Goal: Task Accomplishment & Management: Complete application form

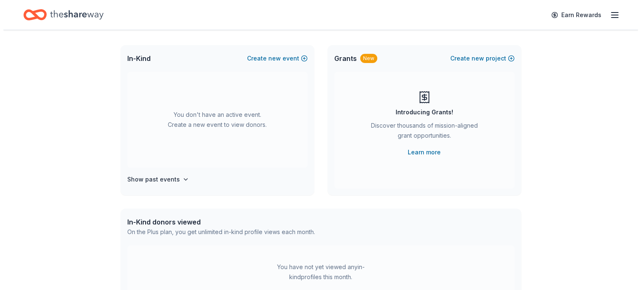
scroll to position [42, 0]
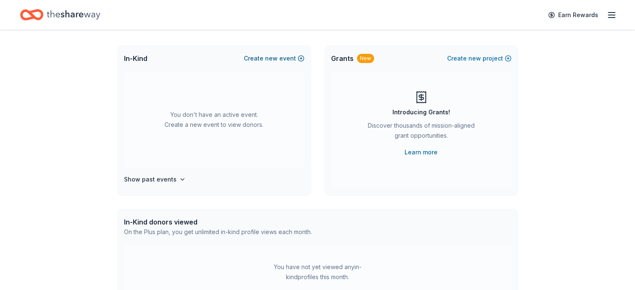
click at [269, 58] on span "new" at bounding box center [271, 58] width 13 height 10
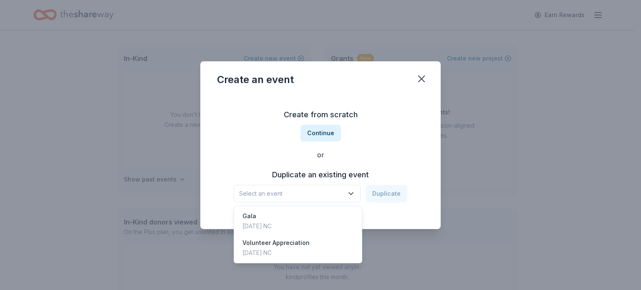
click at [352, 191] on icon "button" at bounding box center [351, 194] width 8 height 8
click at [322, 253] on div "Volunteer Appreciation Apr 04, 2025 · NC" at bounding box center [298, 248] width 124 height 27
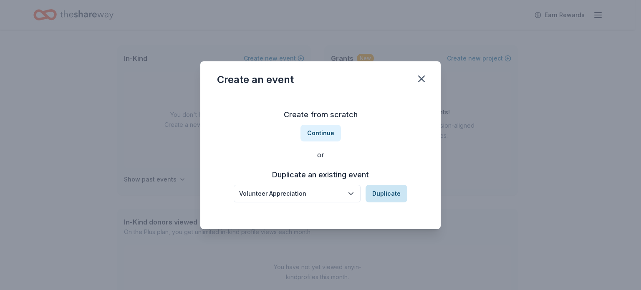
click at [391, 196] on button "Duplicate" at bounding box center [387, 194] width 42 height 18
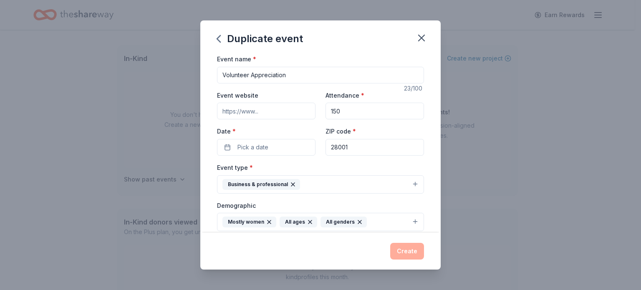
click at [274, 113] on input "Event website" at bounding box center [266, 111] width 99 height 17
click at [352, 113] on input "150" at bounding box center [375, 111] width 99 height 17
click at [279, 149] on button "Pick a date" at bounding box center [266, 147] width 99 height 17
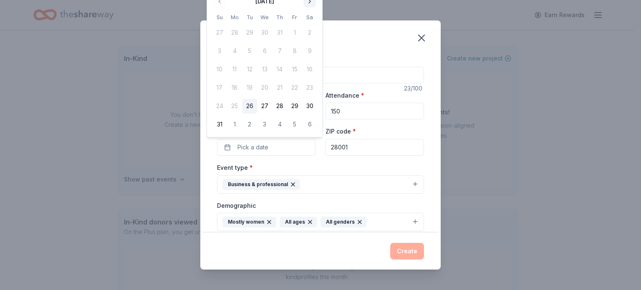
click at [311, 3] on button "Go to next month" at bounding box center [310, 1] width 12 height 12
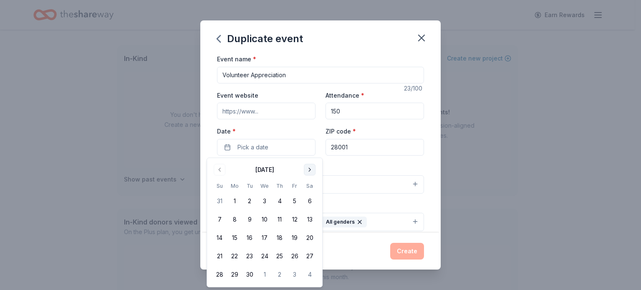
click at [309, 170] on button "Go to next month" at bounding box center [310, 170] width 12 height 12
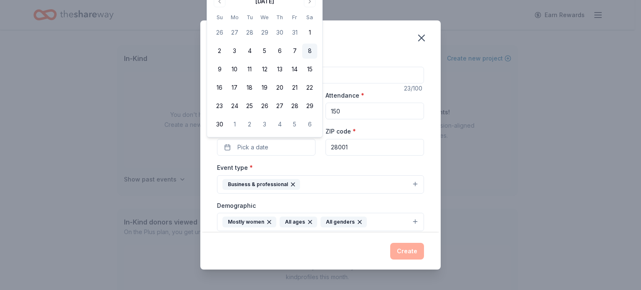
click at [312, 51] on button "8" at bounding box center [309, 51] width 15 height 15
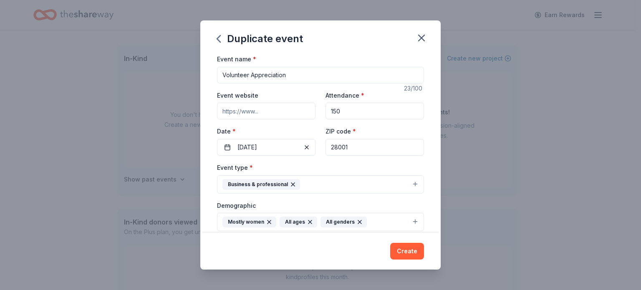
click at [320, 160] on div "Event name * Volunteer Appreciation 23 /100 Event website Attendance * 150 Date…" at bounding box center [320, 248] width 207 height 388
click at [410, 182] on button "Business & professional" at bounding box center [320, 184] width 207 height 18
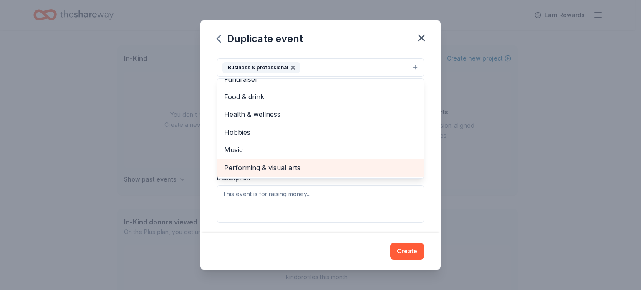
scroll to position [0, 0]
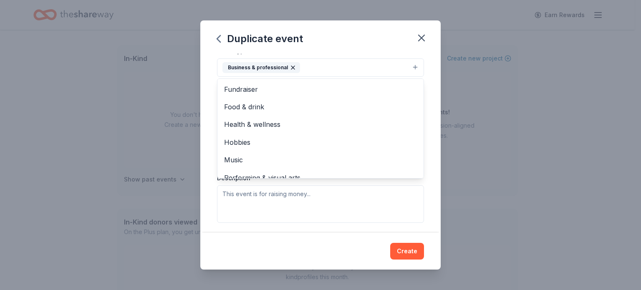
click at [428, 195] on div "Event name * Volunteer Appreciation 23 /100 Event website Attendance * 150 Date…" at bounding box center [320, 143] width 241 height 179
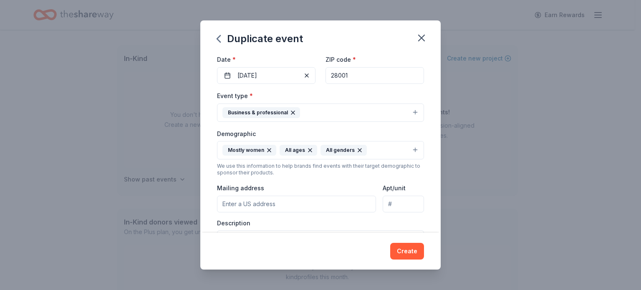
scroll to position [71, 0]
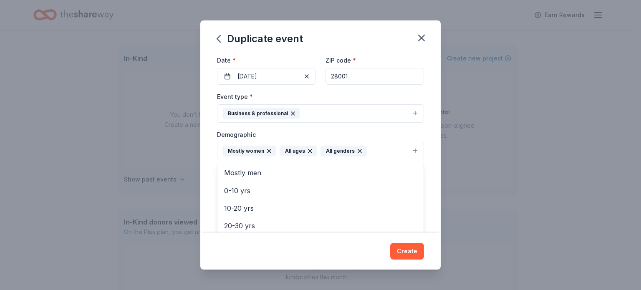
click at [411, 153] on button "Mostly women All ages All genders" at bounding box center [320, 151] width 207 height 18
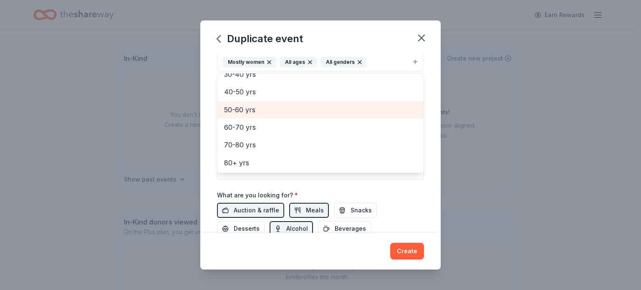
scroll to position [171, 0]
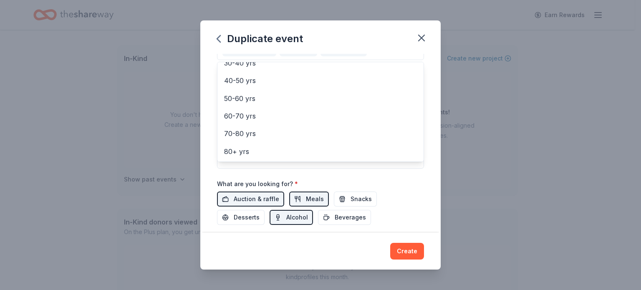
click at [413, 187] on div "Event name * Volunteer Appreciation 23 /100 Event website Attendance * 150 Date…" at bounding box center [320, 77] width 207 height 388
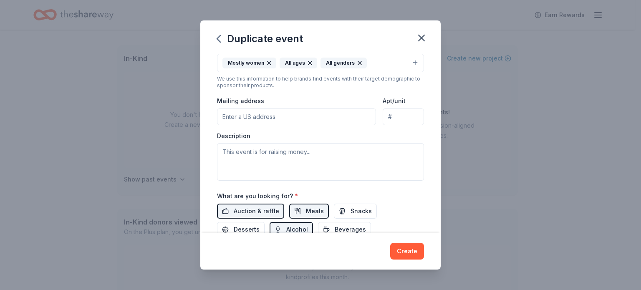
click at [274, 120] on input "Mailing address" at bounding box center [296, 117] width 159 height 17
click at [314, 94] on div "Event type * Business & professional Demographic Mostly women All ages All gend…" at bounding box center [320, 91] width 207 height 177
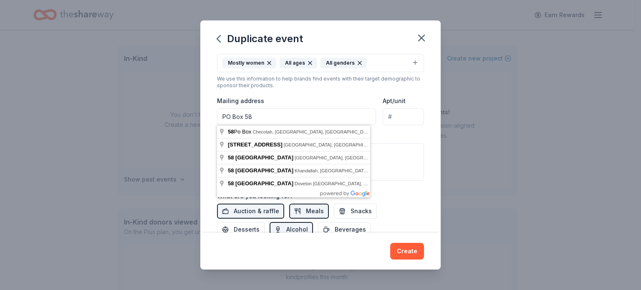
click at [277, 117] on input "PO Box 58" at bounding box center [296, 117] width 159 height 17
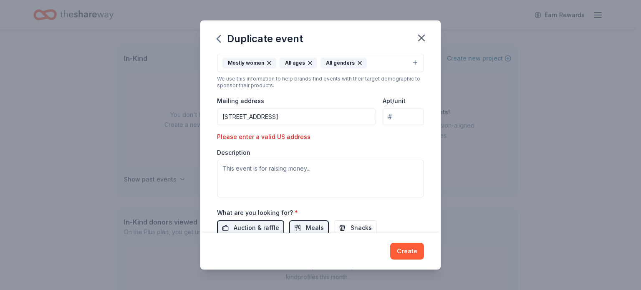
click at [255, 116] on input "PO Box 58 Albemarle, NC 28002" at bounding box center [296, 117] width 159 height 17
click at [328, 93] on div "Event type * Business & professional Demographic Mostly women All ages All gend…" at bounding box center [320, 100] width 207 height 194
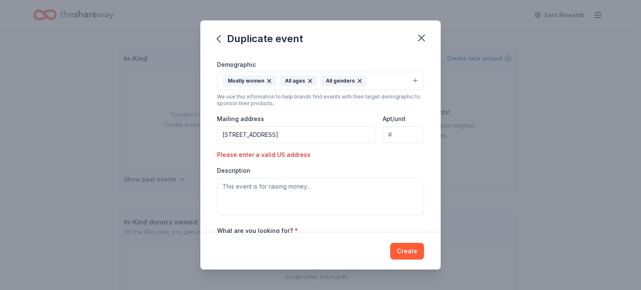
scroll to position [141, 0]
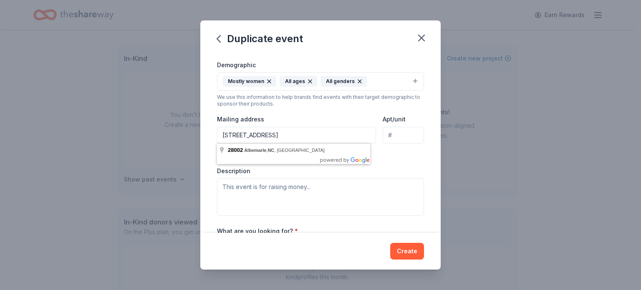
click at [251, 134] on input "PO Box 58 Albemarle, NC 28002" at bounding box center [296, 135] width 159 height 17
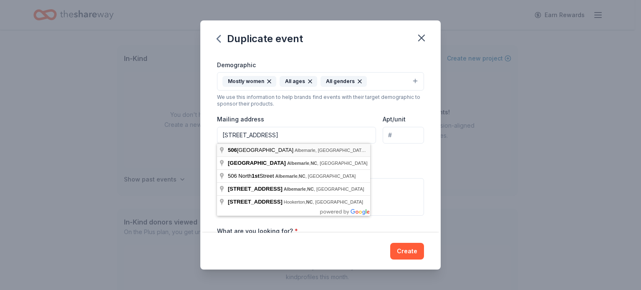
type input "506 South 1st Street, Albemarle, NC, 28001"
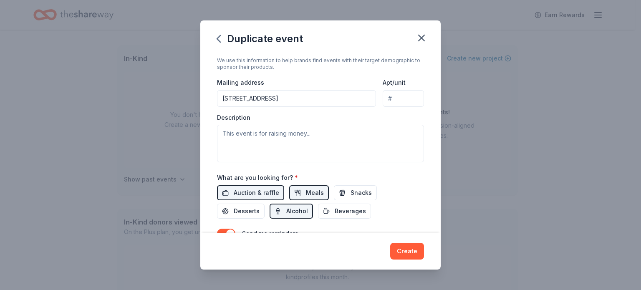
scroll to position [178, 0]
click at [274, 136] on textarea at bounding box center [320, 143] width 207 height 38
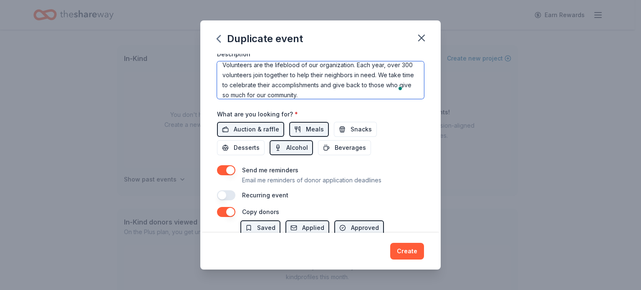
scroll to position [241, 0]
type textarea "Volunteers are the lifeblood of our organization. Each year, over 300 volunteer…"
click at [351, 128] on span "Snacks" at bounding box center [361, 129] width 21 height 10
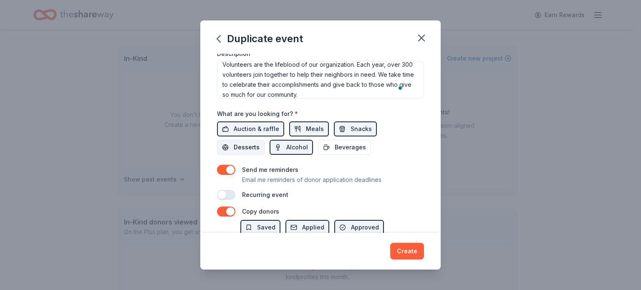
click at [227, 144] on button "Desserts" at bounding box center [241, 147] width 48 height 15
click at [332, 144] on button "Beverages" at bounding box center [344, 147] width 53 height 15
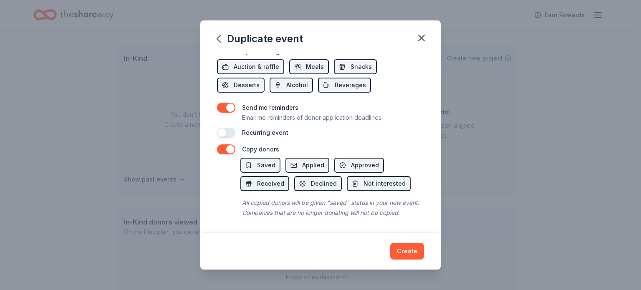
scroll to position [313, 0]
click at [223, 128] on button "button" at bounding box center [226, 133] width 18 height 10
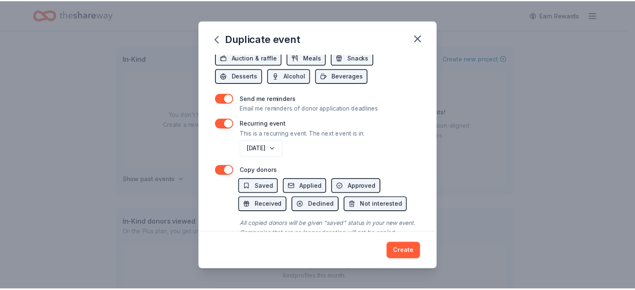
scroll to position [343, 0]
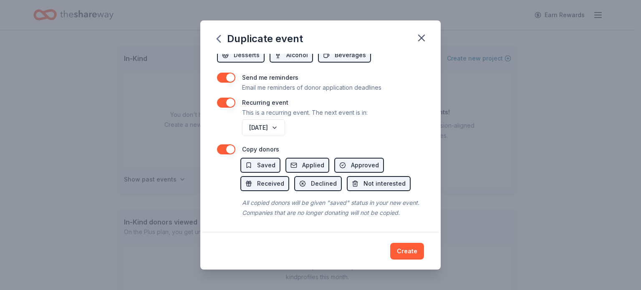
click at [232, 144] on button "button" at bounding box center [226, 149] width 18 height 10
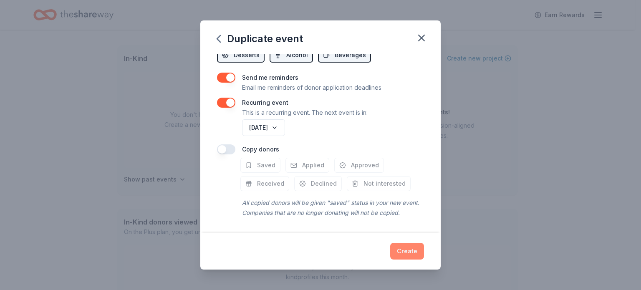
click at [412, 252] on button "Create" at bounding box center [407, 251] width 34 height 17
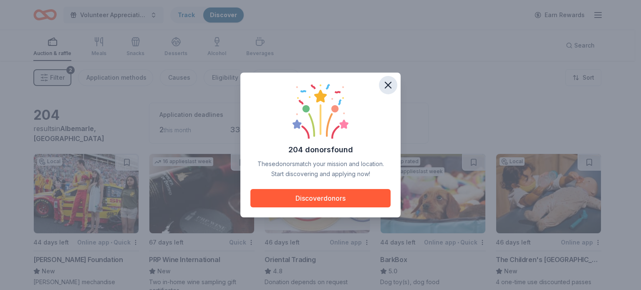
click at [390, 85] on icon "button" at bounding box center [389, 85] width 12 height 12
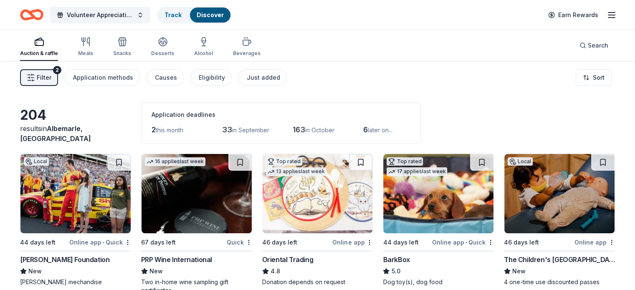
click at [52, 84] on button "Filter 2" at bounding box center [39, 77] width 38 height 17
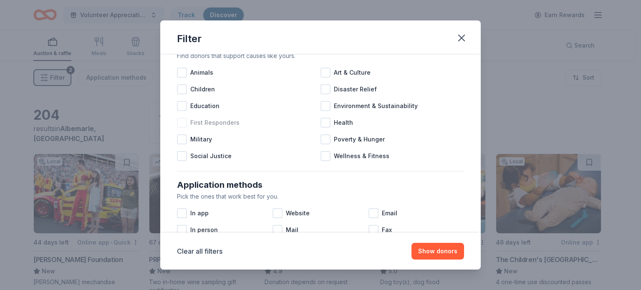
scroll to position [33, 0]
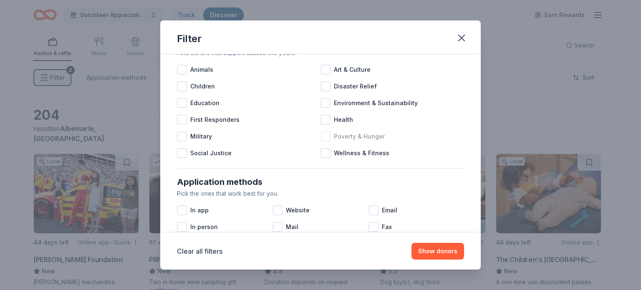
click at [325, 136] on div at bounding box center [326, 137] width 10 height 10
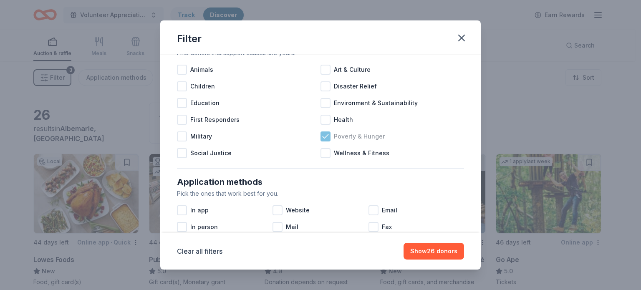
click at [325, 136] on icon at bounding box center [326, 136] width 8 height 8
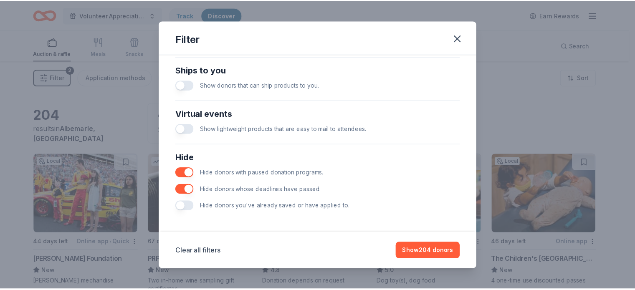
scroll to position [371, 0]
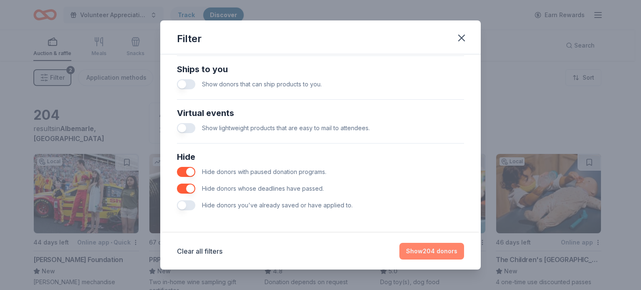
click at [438, 254] on button "Show 204 donors" at bounding box center [432, 251] width 65 height 17
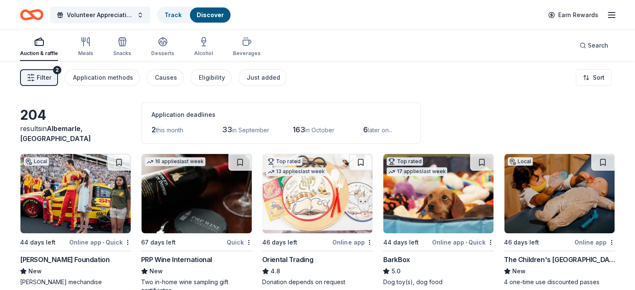
scroll to position [0, 0]
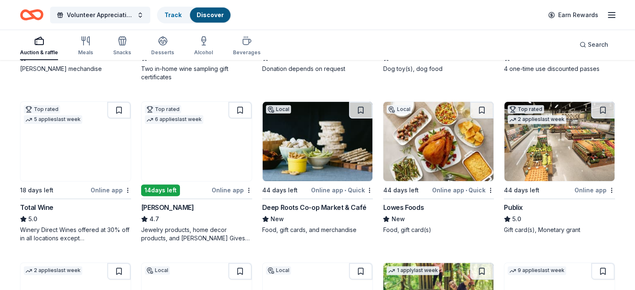
scroll to position [214, 0]
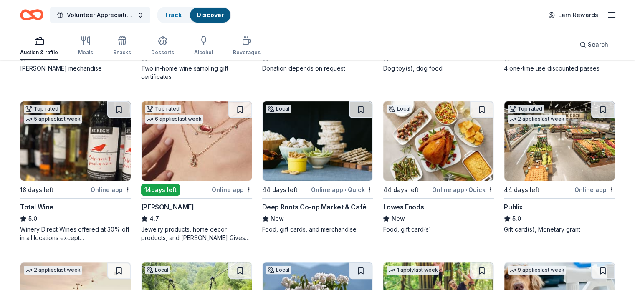
click at [226, 168] on img at bounding box center [197, 140] width 110 height 79
click at [427, 147] on img at bounding box center [438, 140] width 110 height 79
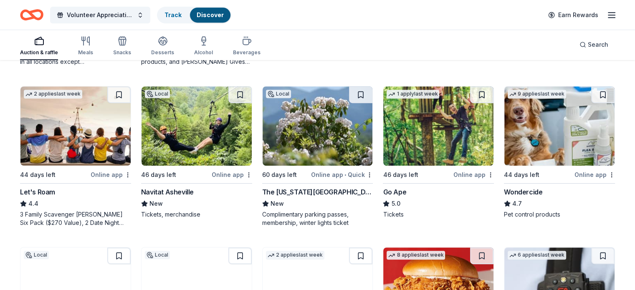
scroll to position [390, 0]
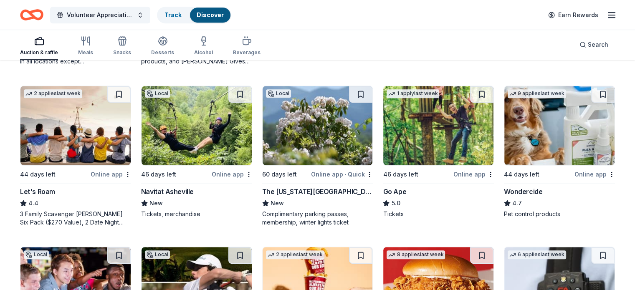
click at [210, 149] on img at bounding box center [197, 125] width 110 height 79
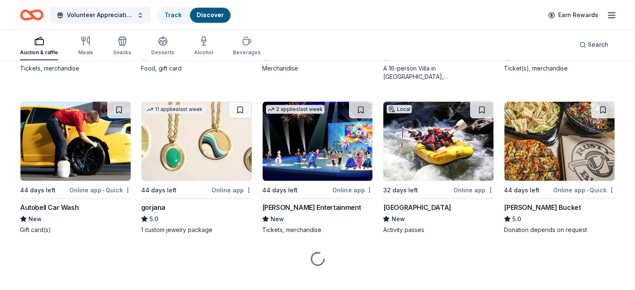
scroll to position [1495, 0]
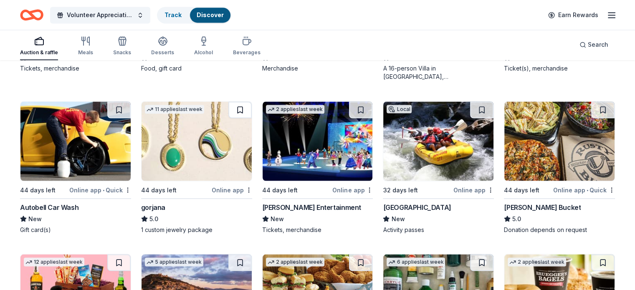
click at [251, 111] on button at bounding box center [239, 109] width 23 height 17
click at [251, 111] on button at bounding box center [241, 109] width 22 height 17
click at [186, 12] on link "Track · 1" at bounding box center [176, 14] width 22 height 7
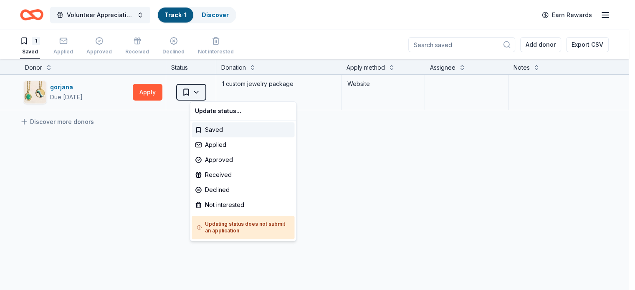
click at [218, 94] on html "Volunteer Appreciation Track · 1 Discover Earn Rewards 1 Saved Applied Approved…" at bounding box center [317, 145] width 635 height 290
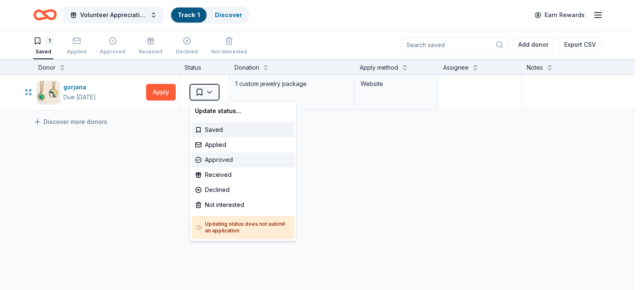
click at [226, 163] on div "Approved" at bounding box center [243, 159] width 103 height 15
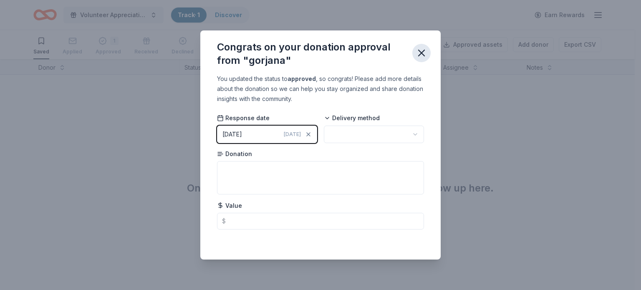
click at [424, 54] on icon "button" at bounding box center [422, 53] width 12 height 12
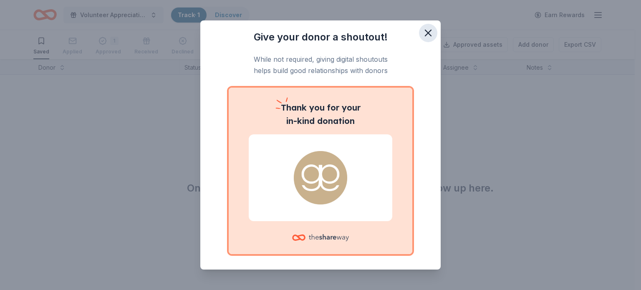
click at [426, 29] on icon "button" at bounding box center [429, 33] width 12 height 12
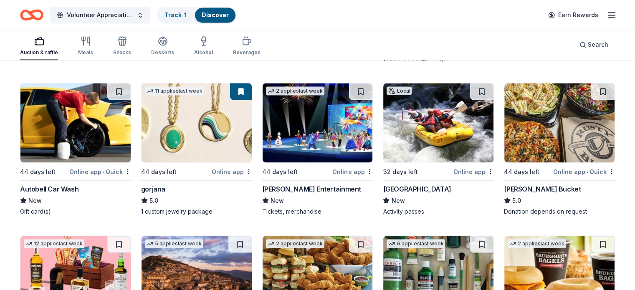
scroll to position [1515, 0]
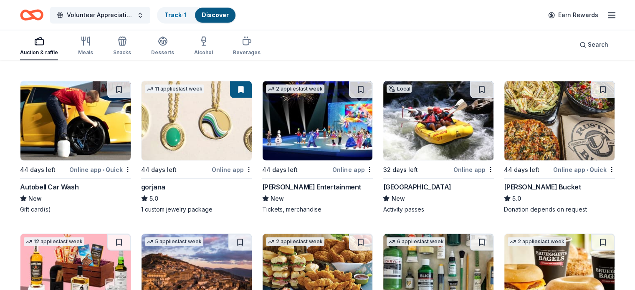
click at [244, 88] on button at bounding box center [241, 89] width 22 height 17
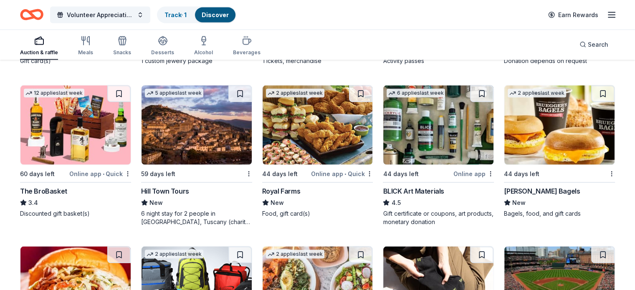
scroll to position [1664, 0]
click at [66, 140] on img at bounding box center [75, 124] width 110 height 79
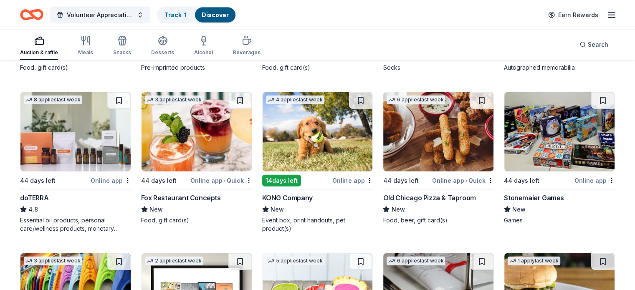
scroll to position [1971, 0]
drag, startPoint x: 132, startPoint y: 218, endPoint x: 17, endPoint y: 222, distance: 115.3
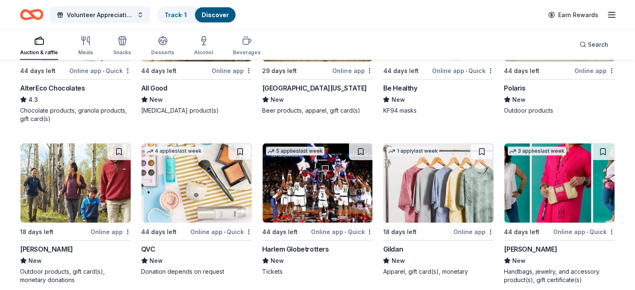
scroll to position [4978, 0]
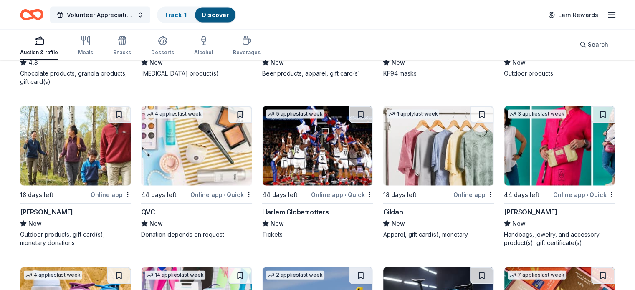
click at [541, 153] on img at bounding box center [559, 145] width 110 height 79
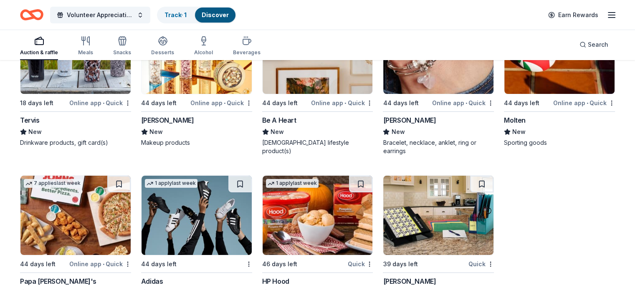
scroll to position [6381, 0]
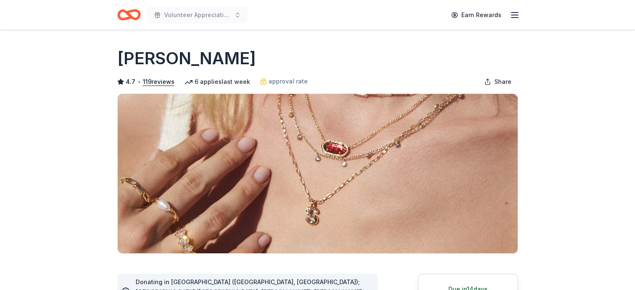
scroll to position [169, 0]
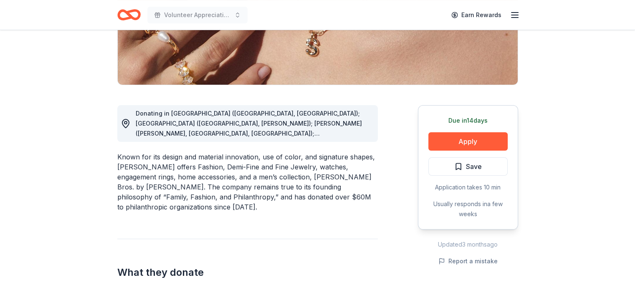
click at [365, 125] on div "Donating in AL (Birmingham, Huntsville); AR (Little Rock, Rogers); AZ (Chandler…" at bounding box center [254, 124] width 236 height 30
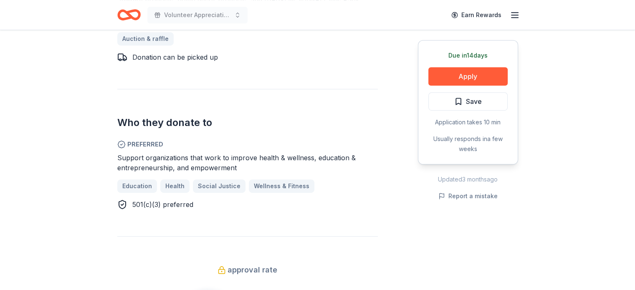
scroll to position [464, 0]
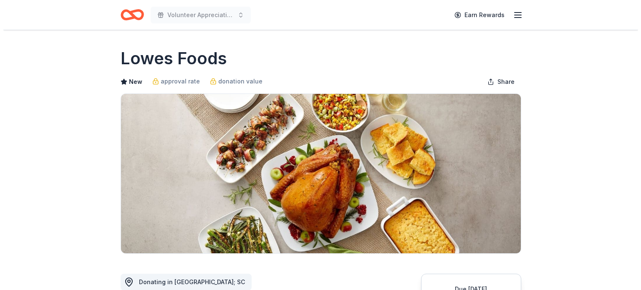
scroll to position [225, 0]
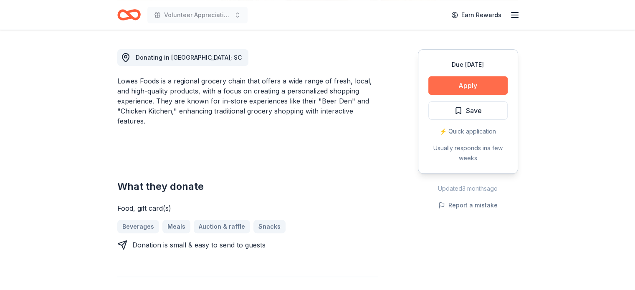
click at [474, 81] on button "Apply" at bounding box center [467, 85] width 79 height 18
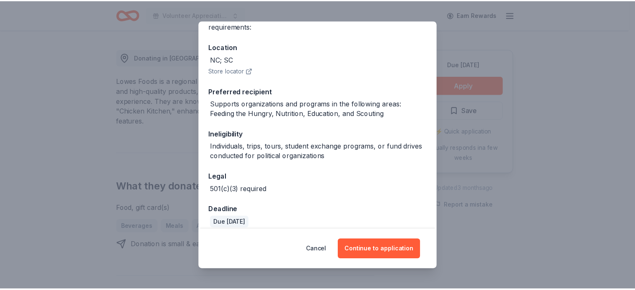
scroll to position [88, 0]
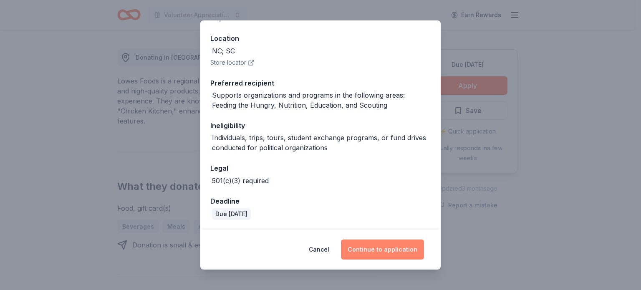
click at [383, 250] on button "Continue to application" at bounding box center [382, 250] width 83 height 20
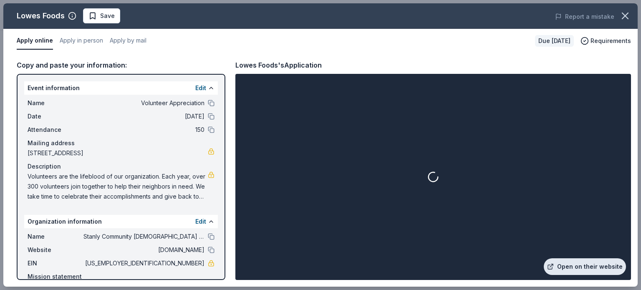
click at [583, 270] on link "Open on their website" at bounding box center [585, 266] width 82 height 17
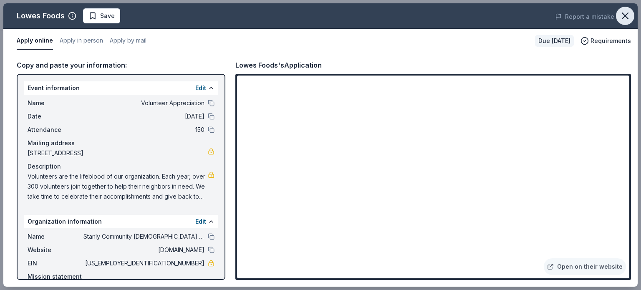
click at [625, 16] on icon "button" at bounding box center [626, 16] width 6 height 6
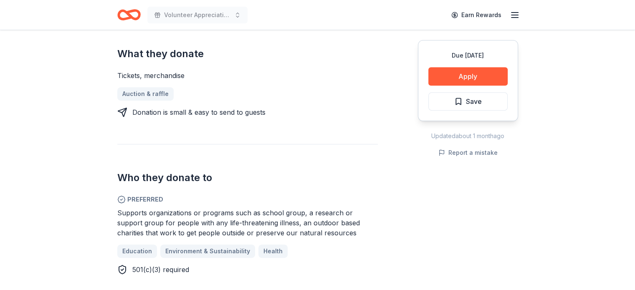
scroll to position [348, 0]
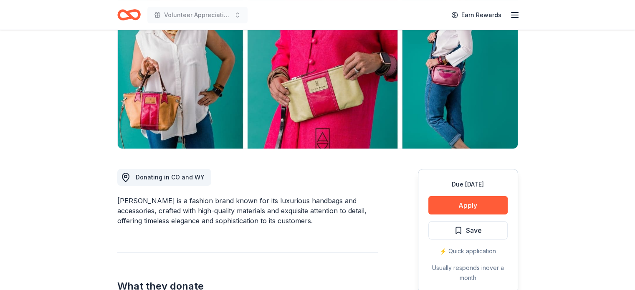
scroll to position [105, 0]
